Goal: Task Accomplishment & Management: Use online tool/utility

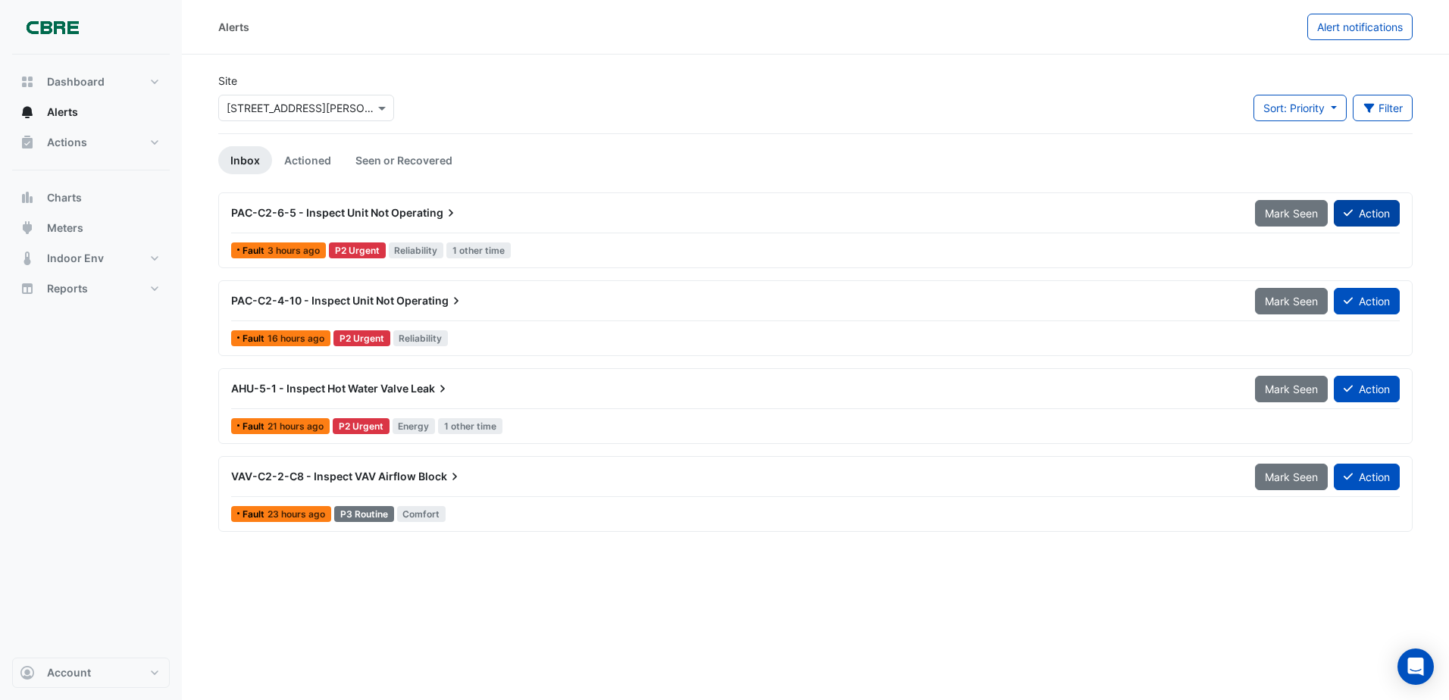
click at [1353, 213] on button "Action" at bounding box center [1367, 213] width 66 height 27
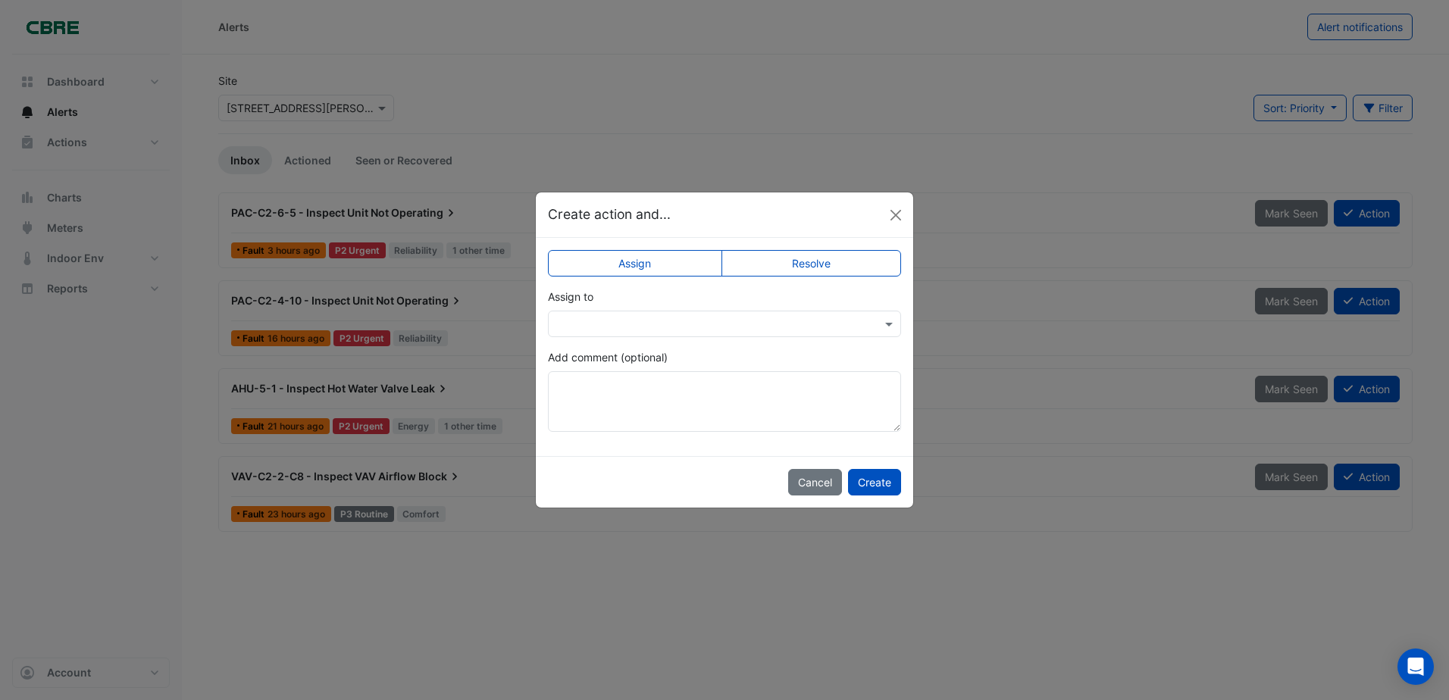
click at [803, 321] on input "text" at bounding box center [709, 325] width 306 height 16
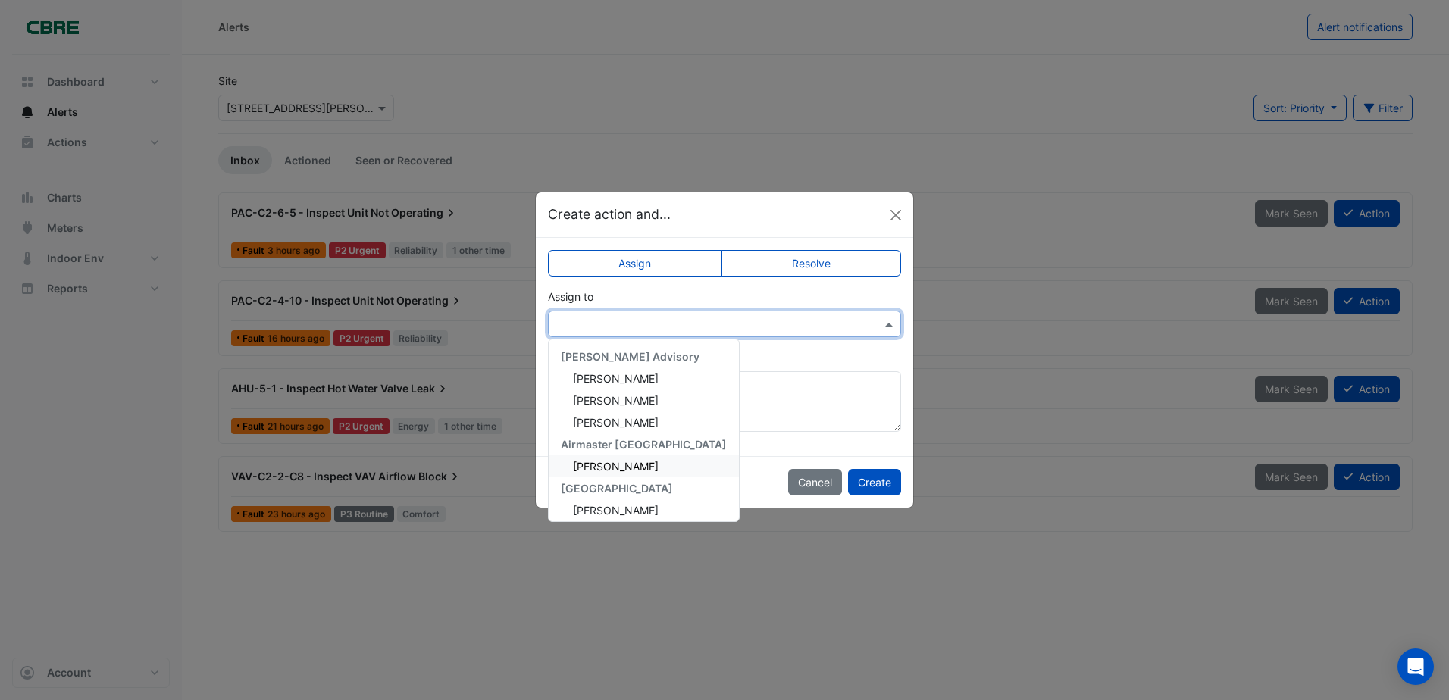
click at [606, 467] on span "[PERSON_NAME]" at bounding box center [616, 466] width 86 height 13
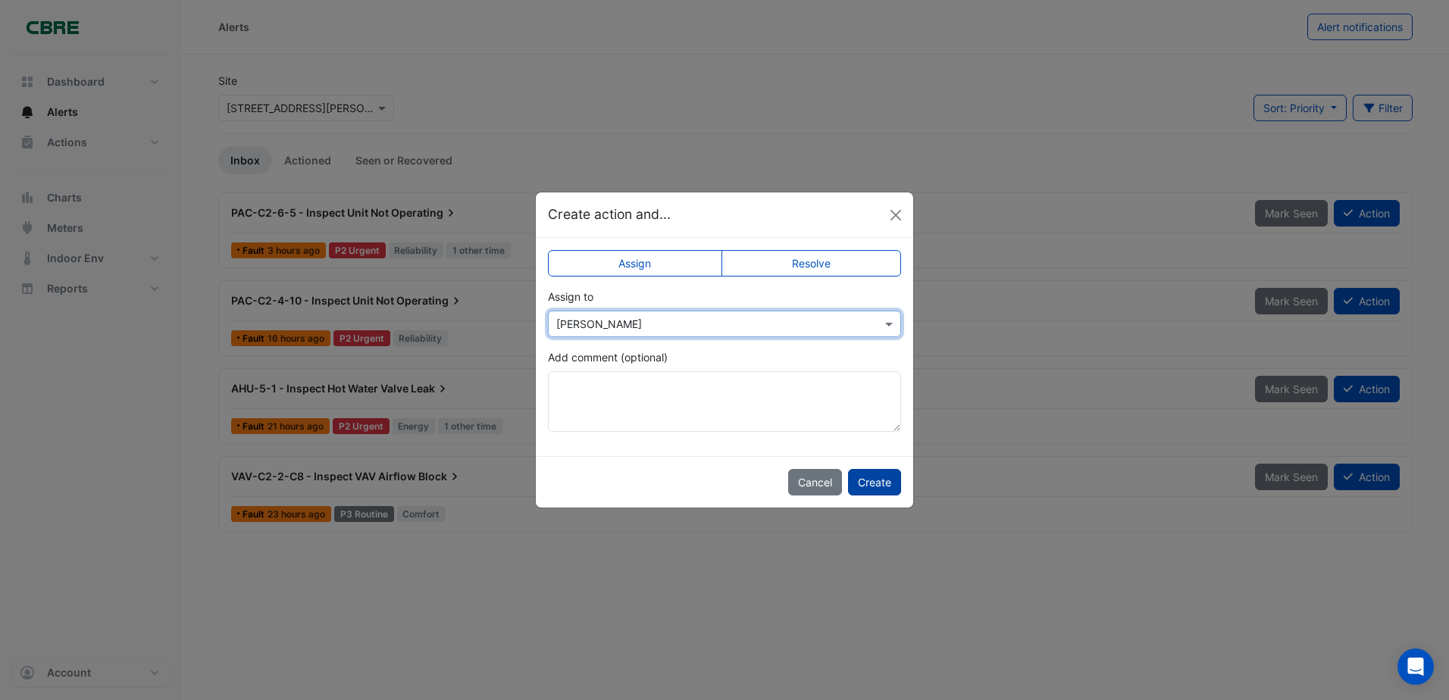
click at [873, 481] on button "Create" at bounding box center [874, 482] width 53 height 27
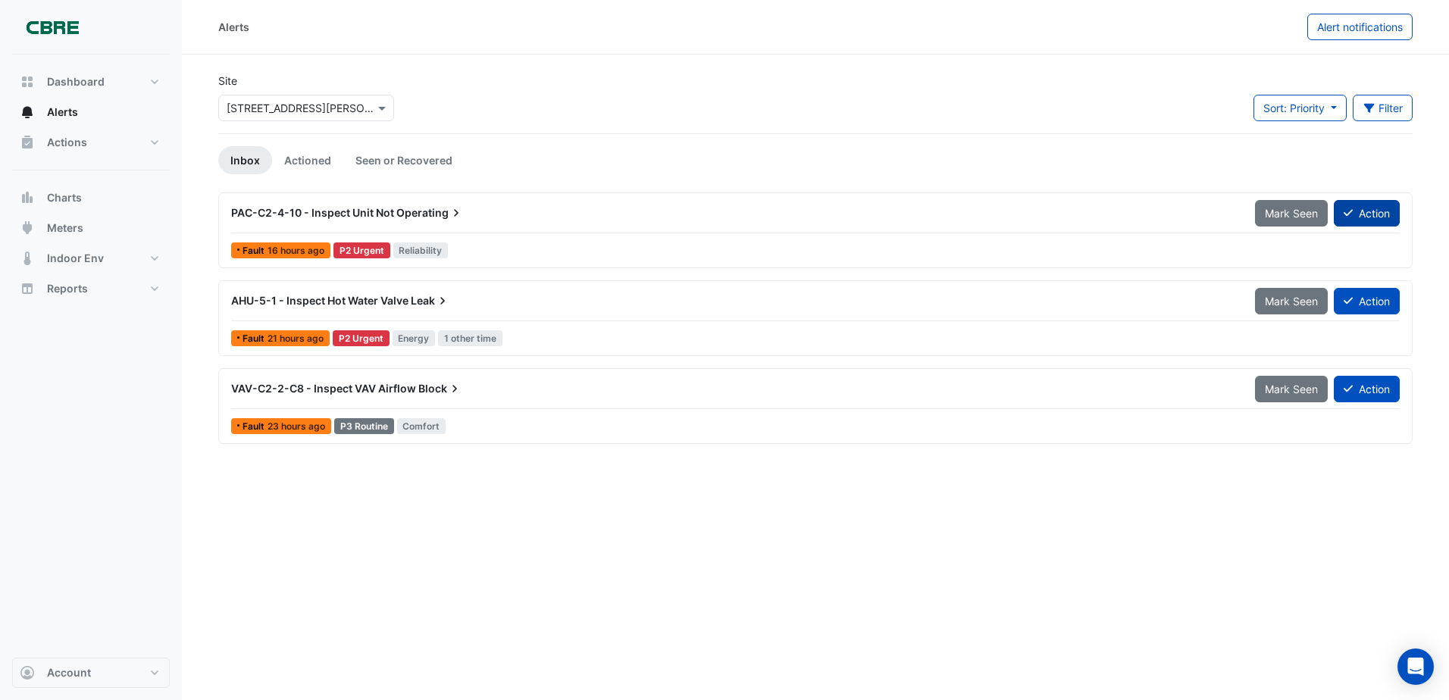
click at [1371, 211] on button "Action" at bounding box center [1367, 213] width 66 height 27
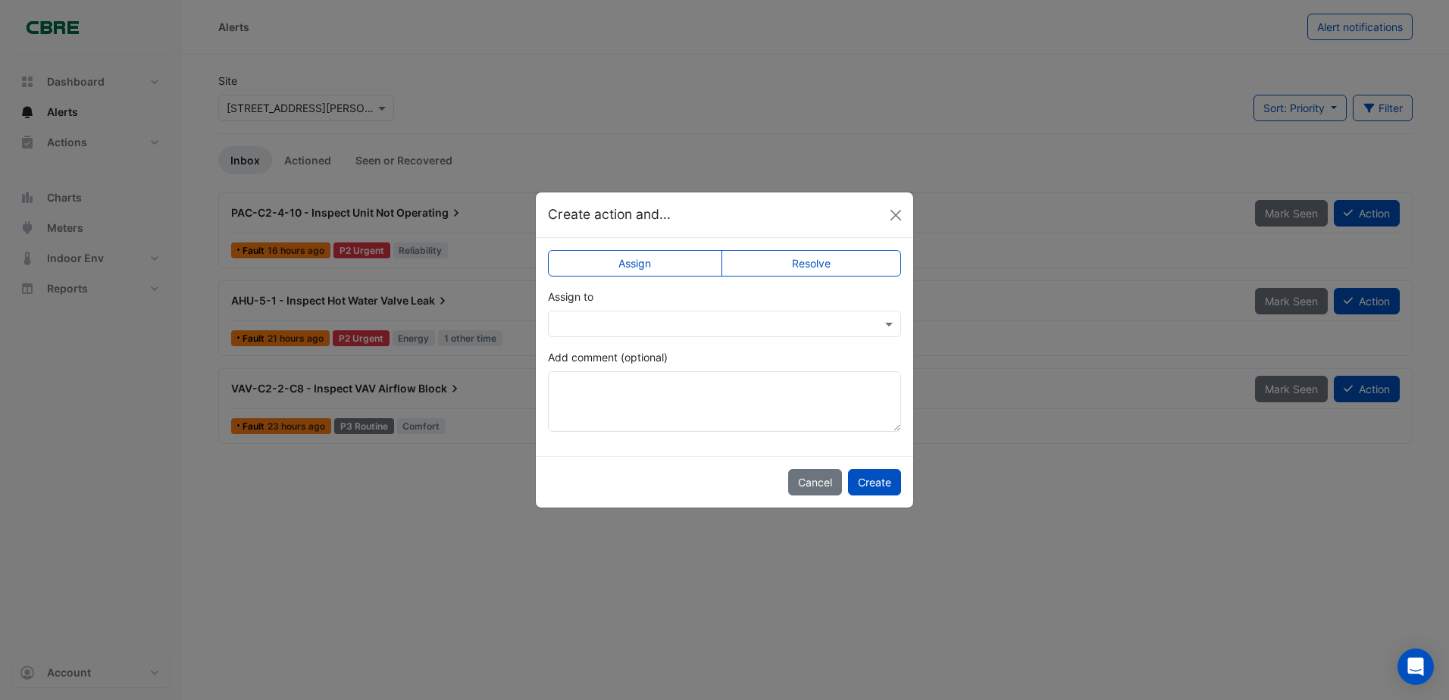
click at [752, 317] on input "text" at bounding box center [709, 325] width 306 height 16
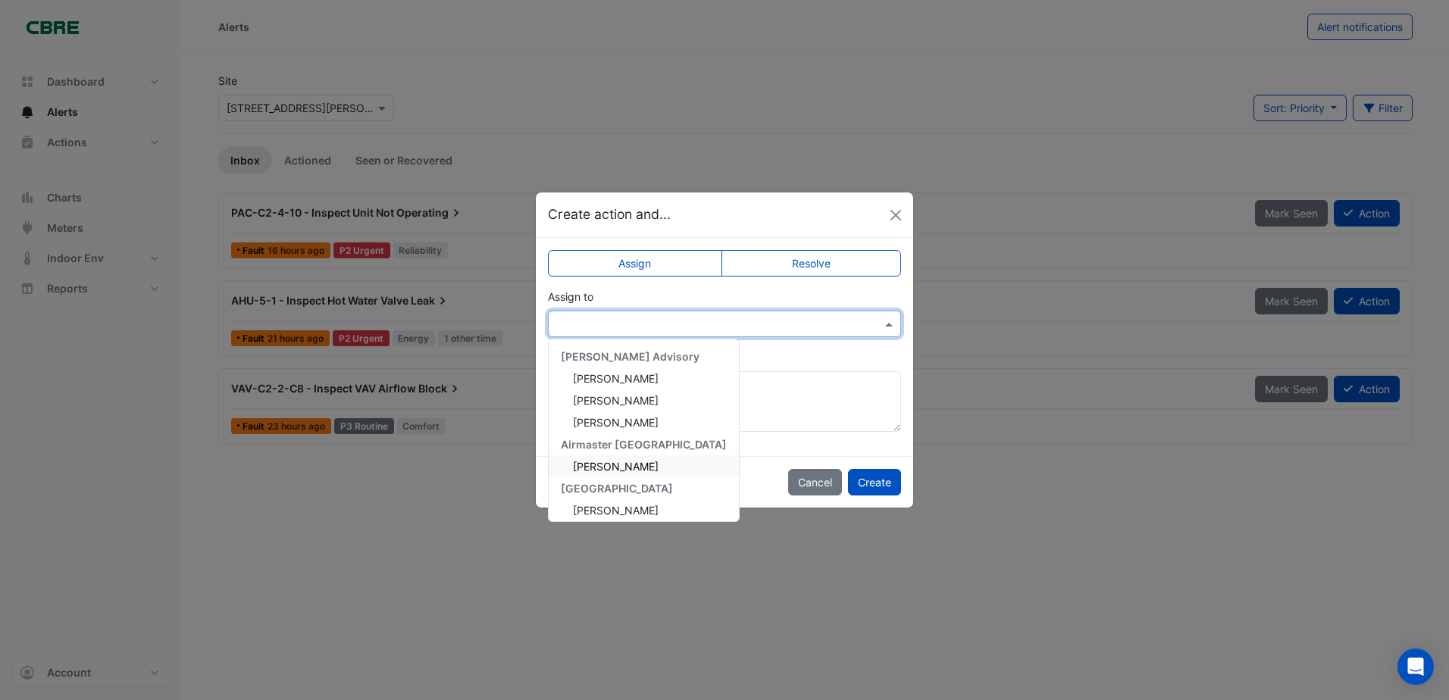
click at [591, 465] on span "[PERSON_NAME]" at bounding box center [616, 466] width 86 height 13
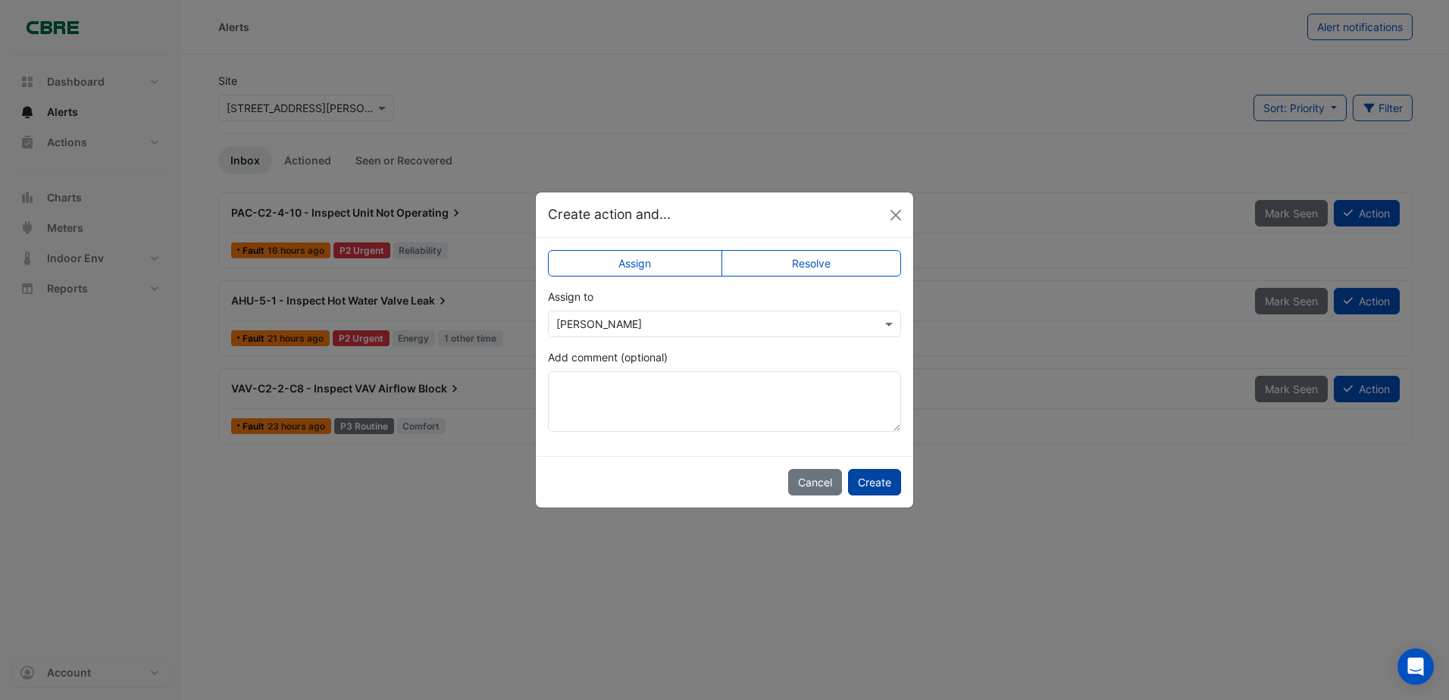
click at [884, 472] on button "Create" at bounding box center [874, 482] width 53 height 27
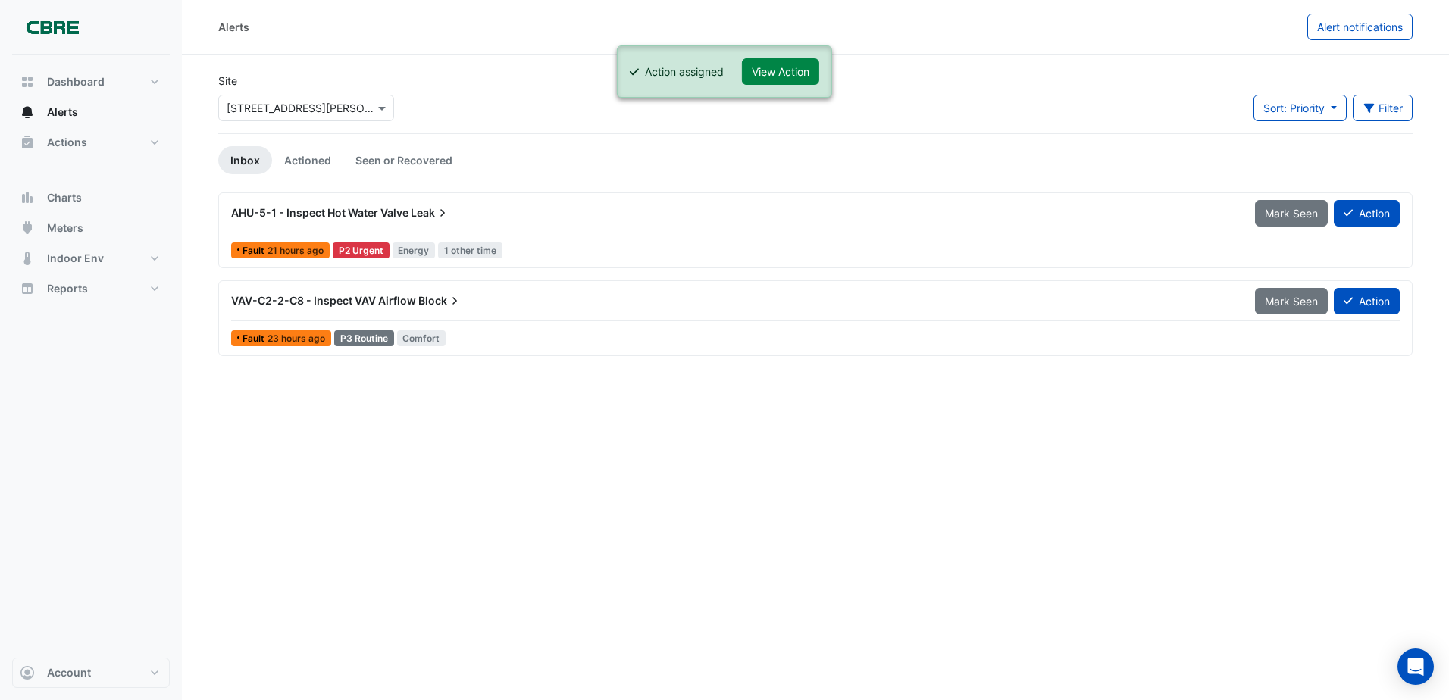
click at [688, 296] on div "VAV-C2-2-C8 - Inspect VAV Airflow Block" at bounding box center [734, 300] width 1006 height 15
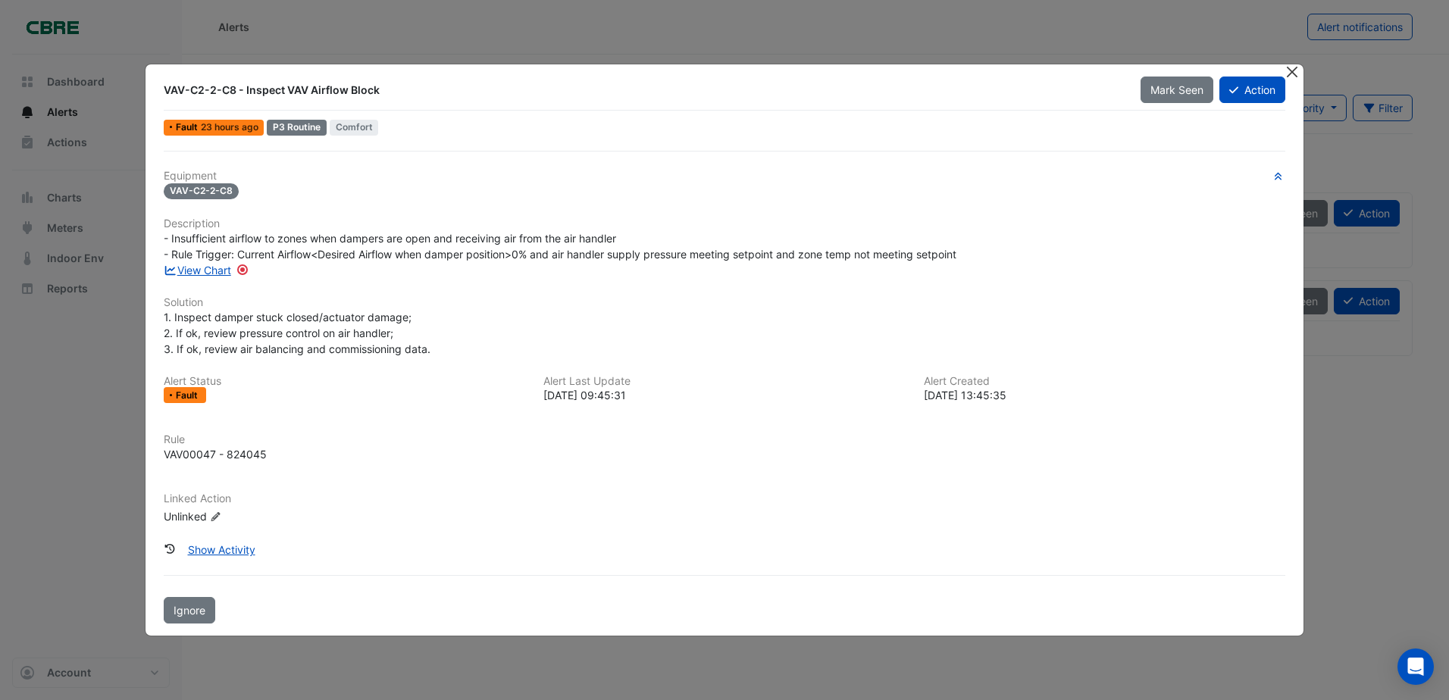
click at [1292, 72] on button "Close" at bounding box center [1293, 72] width 16 height 16
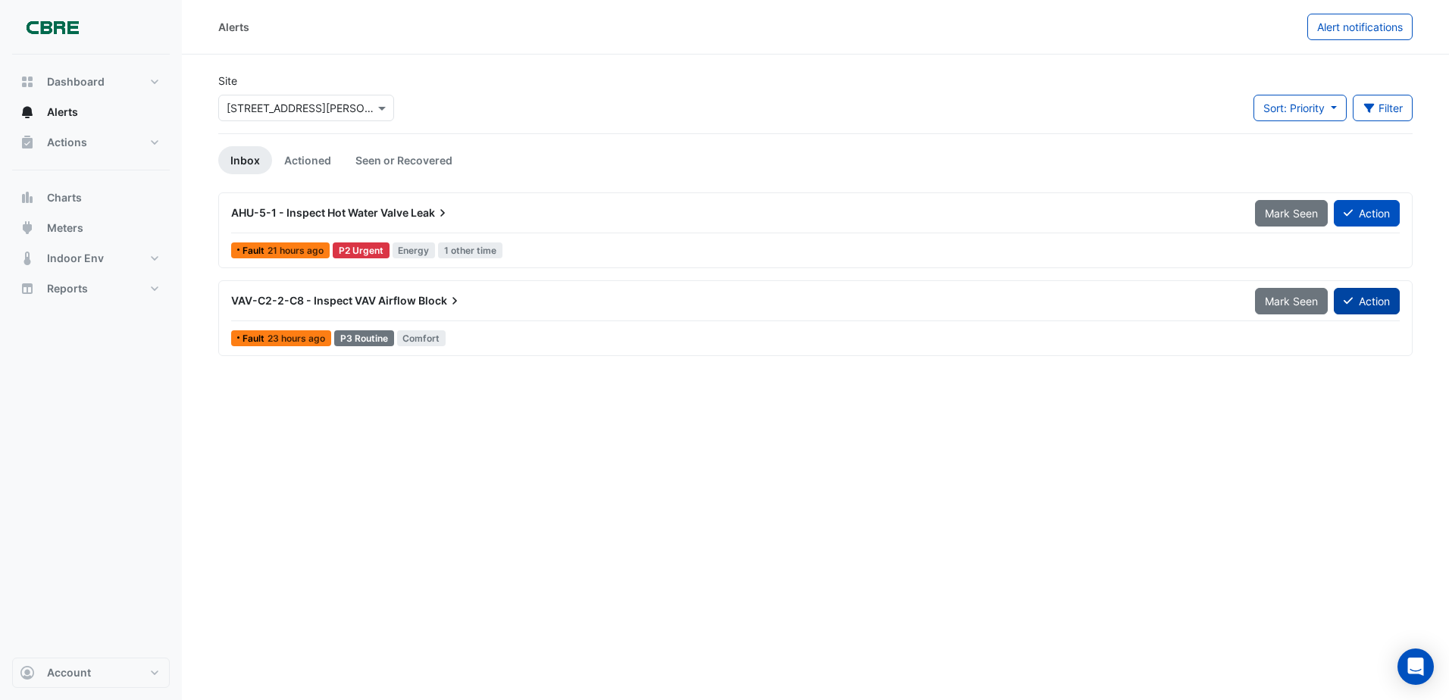
click at [1350, 301] on icon at bounding box center [1348, 301] width 9 height 11
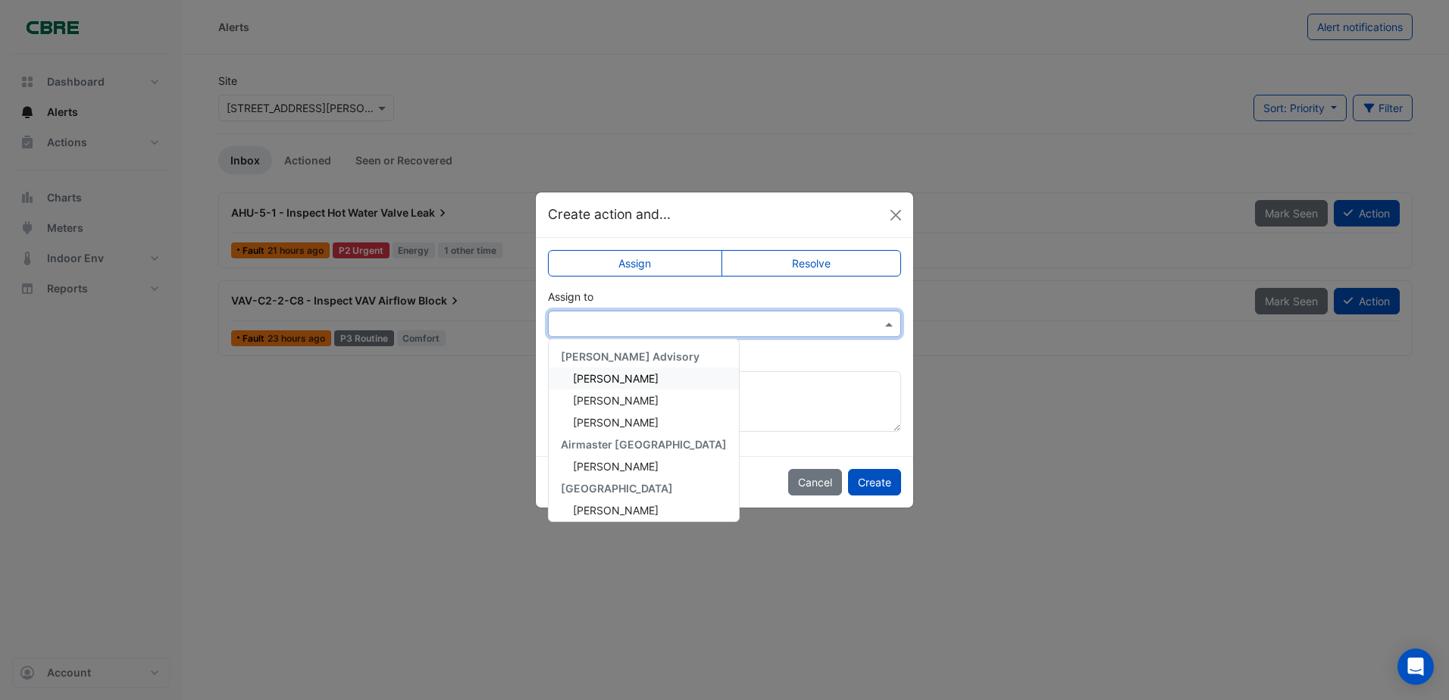
click at [734, 329] on input "text" at bounding box center [709, 325] width 306 height 16
click at [603, 387] on span "[PERSON_NAME]" at bounding box center [616, 382] width 86 height 13
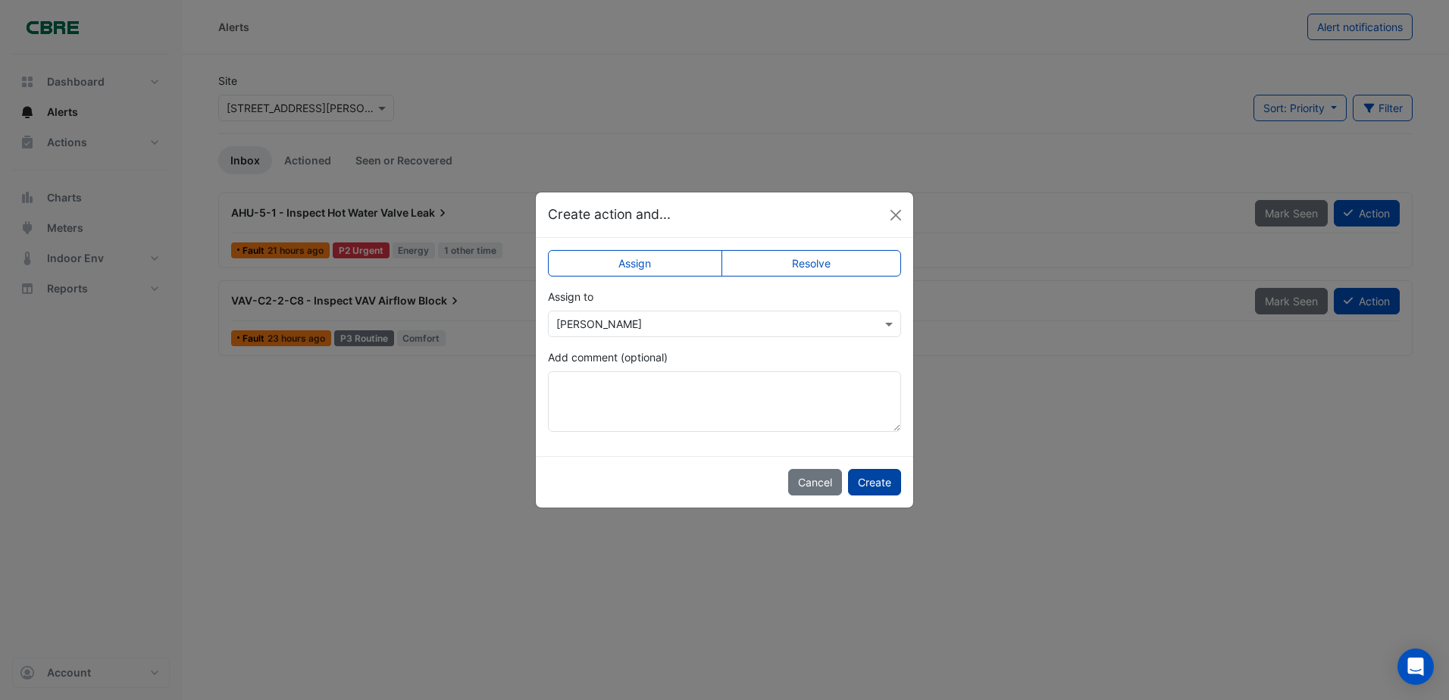
click at [866, 471] on button "Create" at bounding box center [874, 482] width 53 height 27
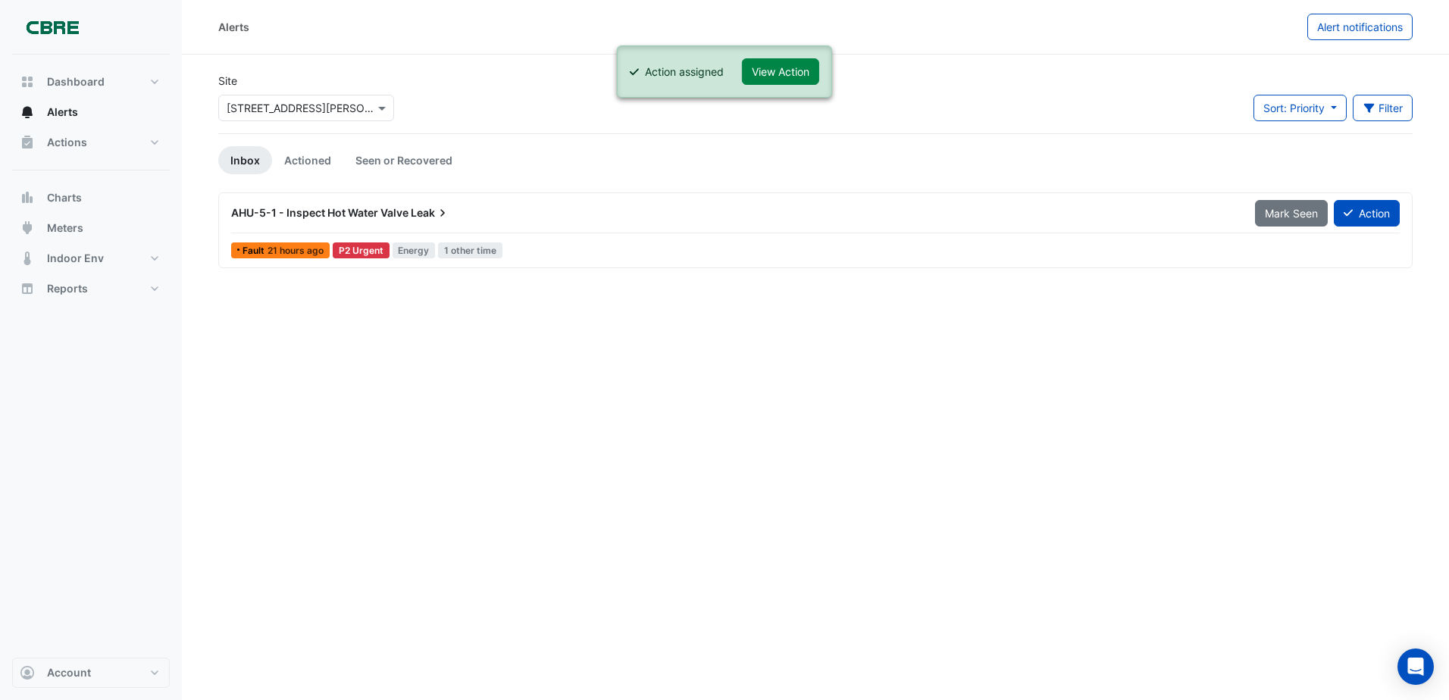
click at [445, 214] on icon at bounding box center [442, 213] width 5 height 8
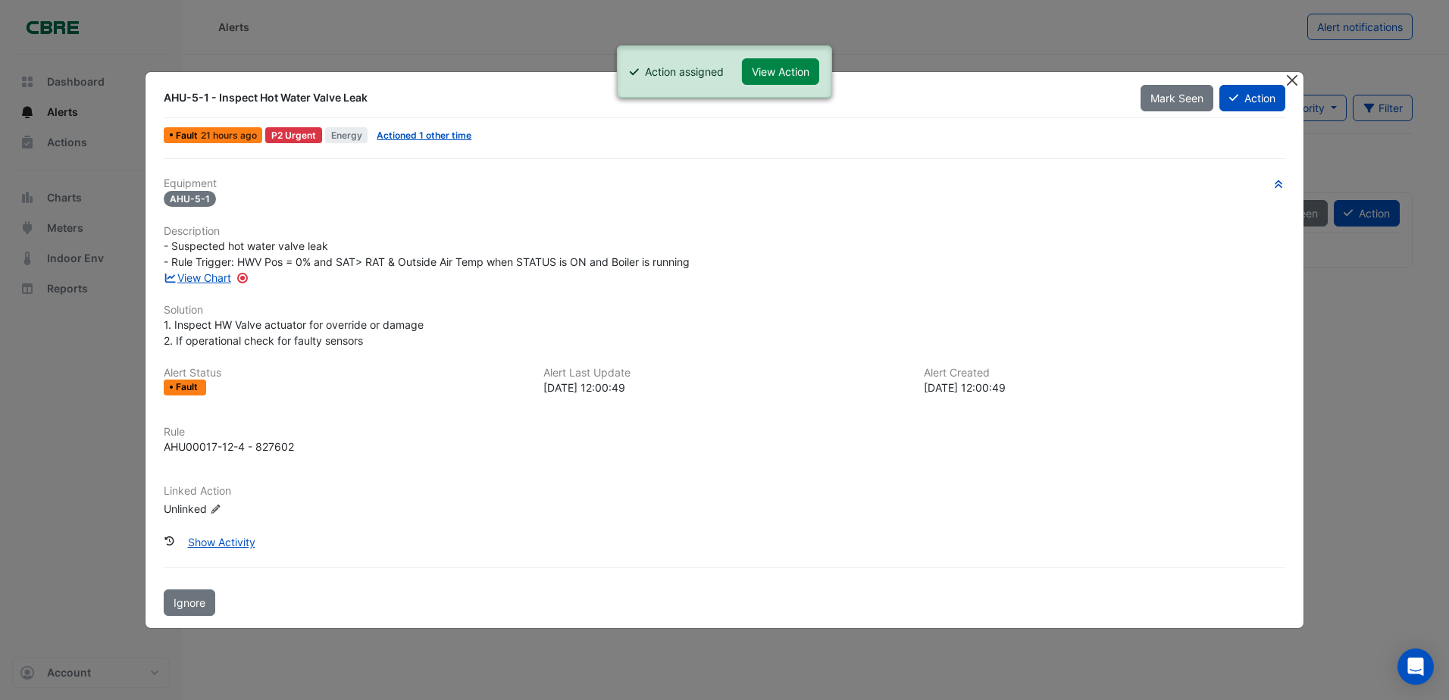
click at [1292, 77] on button "Close" at bounding box center [1293, 80] width 16 height 16
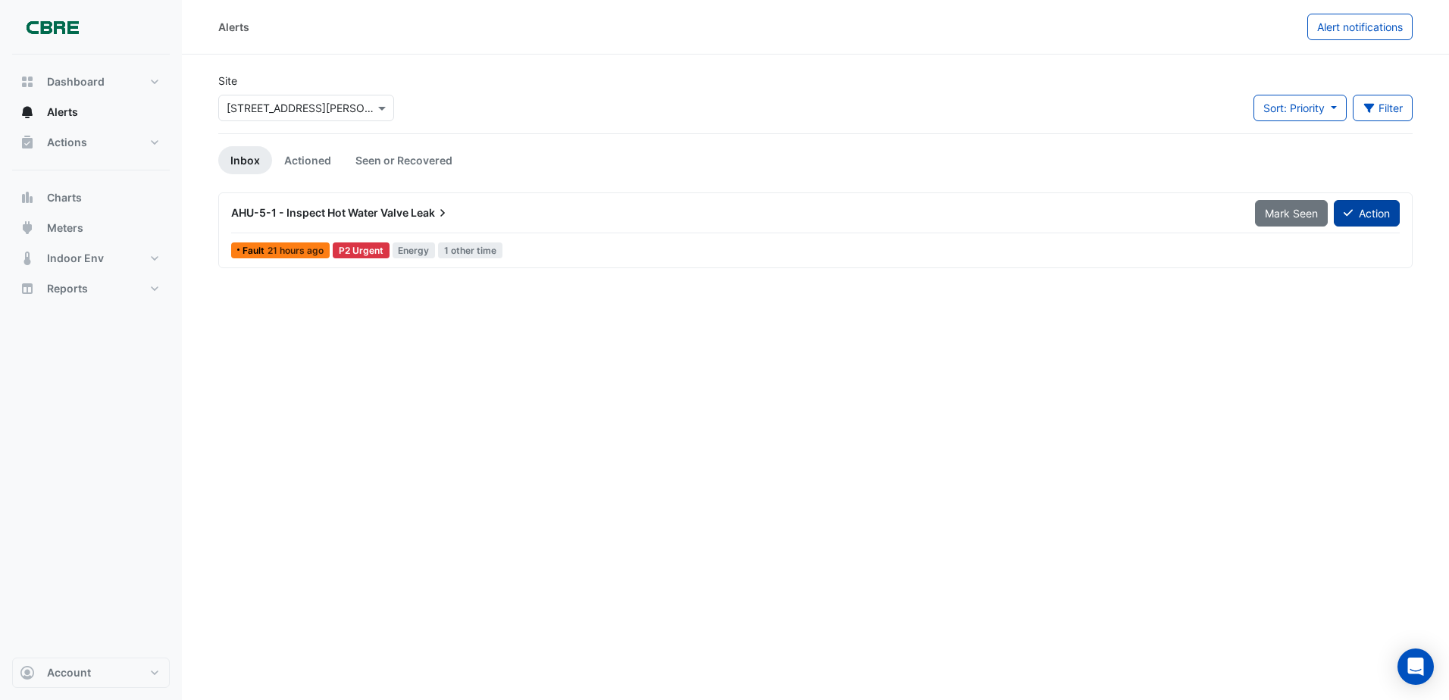
click at [1374, 215] on button "Action" at bounding box center [1367, 213] width 66 height 27
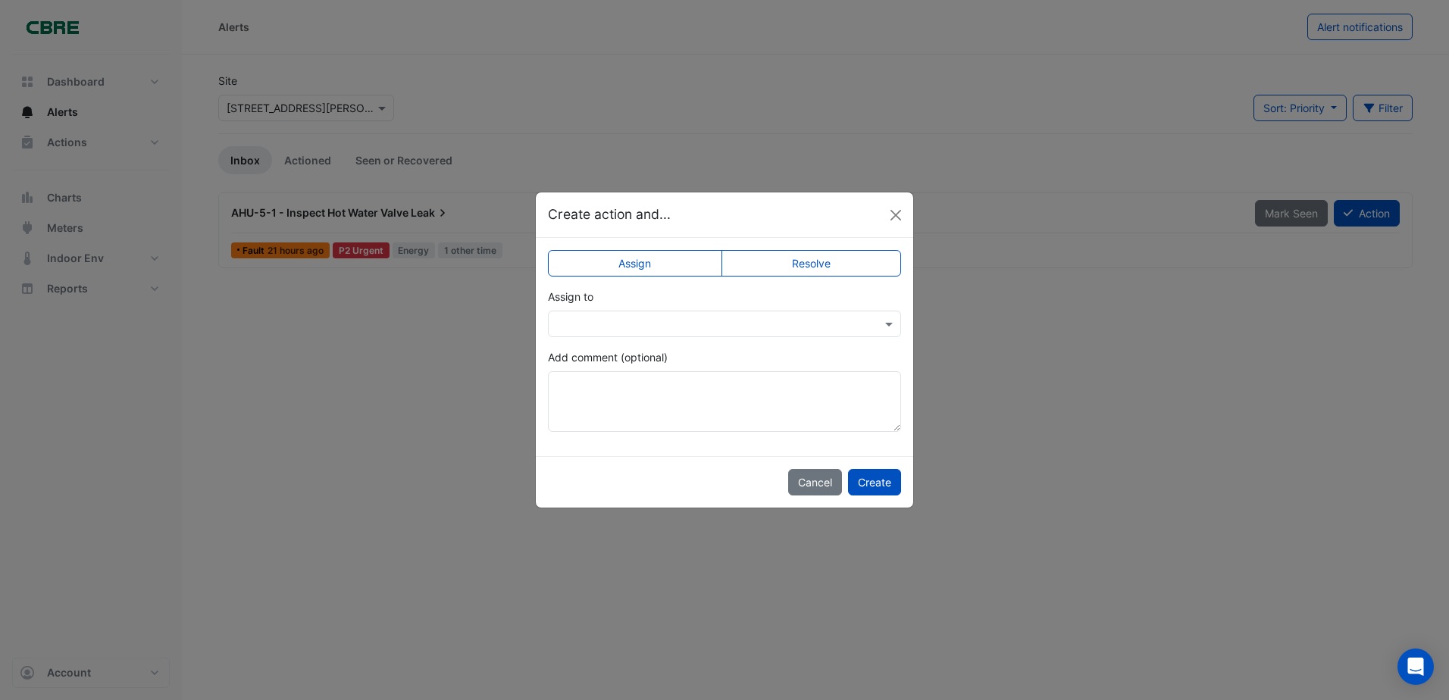
click at [738, 337] on div at bounding box center [724, 324] width 353 height 27
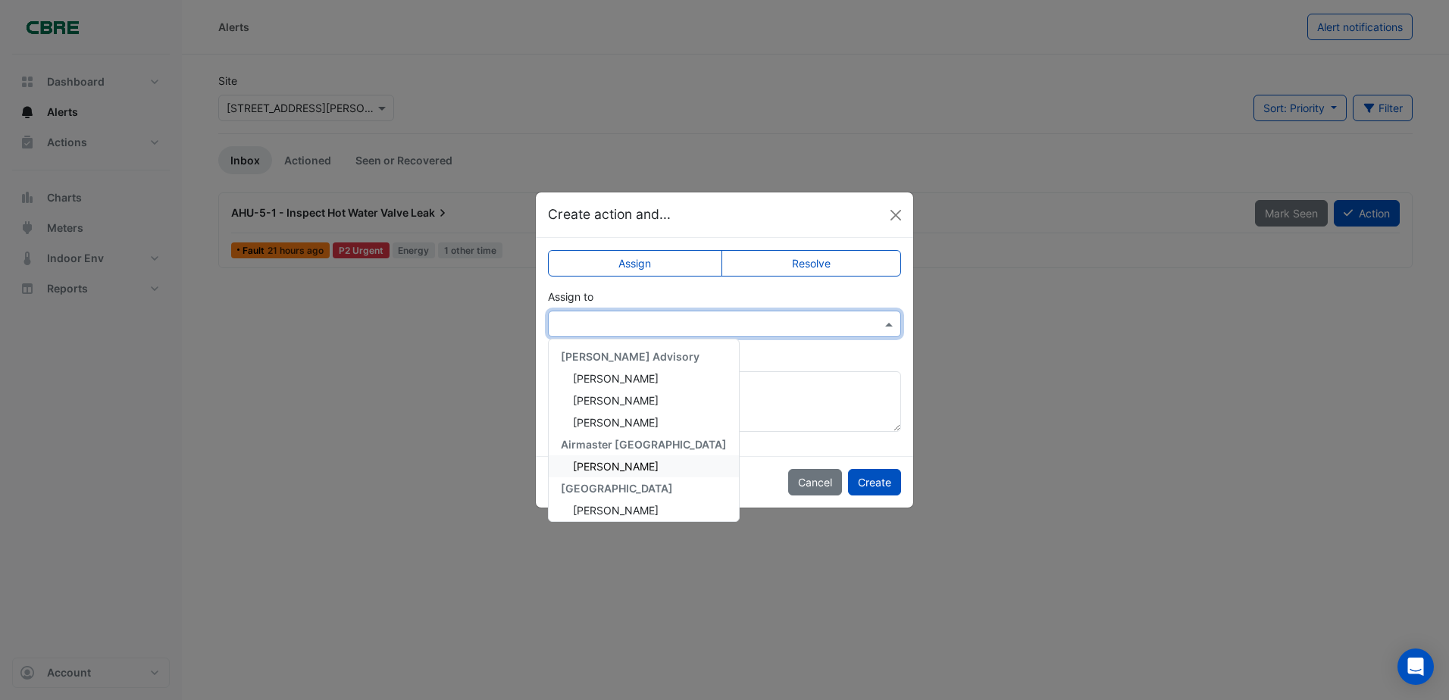
drag, startPoint x: 616, startPoint y: 474, endPoint x: 626, endPoint y: 466, distance: 12.4
click at [616, 472] on div "[PERSON_NAME]" at bounding box center [644, 467] width 190 height 22
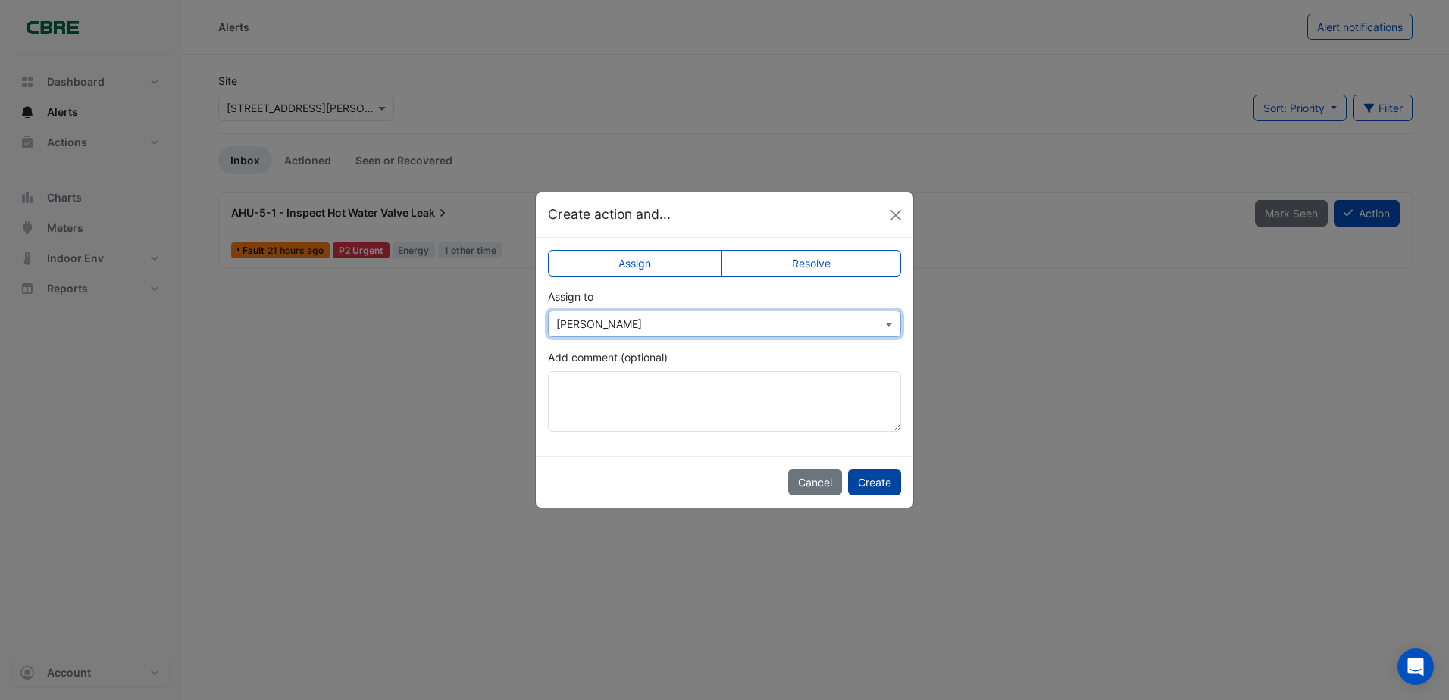
click at [882, 484] on button "Create" at bounding box center [874, 482] width 53 height 27
